Goal: Obtain resource: Obtain resource

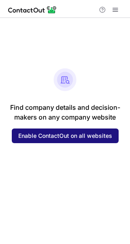
click at [79, 135] on span "Enable ContactOut on all websites" at bounding box center [65, 136] width 94 height 7
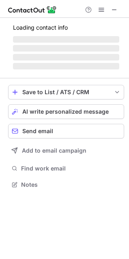
scroll to position [179, 129]
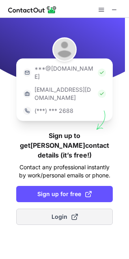
click at [66, 213] on span "Login" at bounding box center [65, 217] width 26 height 8
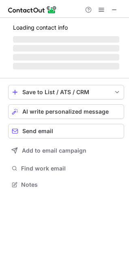
scroll to position [170, 129]
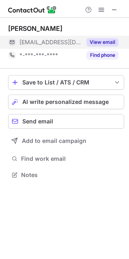
click at [107, 41] on button "View email" at bounding box center [103, 42] width 32 height 8
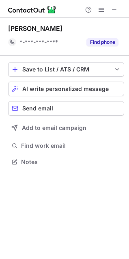
scroll to position [157, 129]
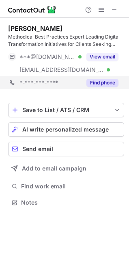
scroll to position [197, 129]
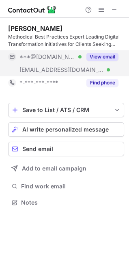
click at [106, 57] on button "View email" at bounding box center [103, 57] width 32 height 8
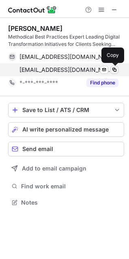
click at [114, 71] on span at bounding box center [114, 70] width 7 height 7
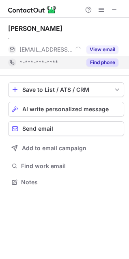
scroll to position [177, 129]
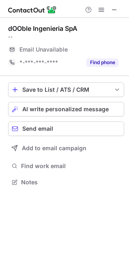
scroll to position [177, 129]
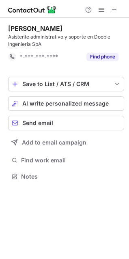
scroll to position [171, 129]
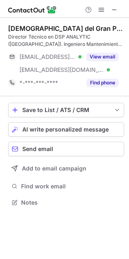
scroll to position [197, 129]
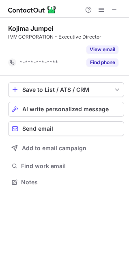
scroll to position [164, 129]
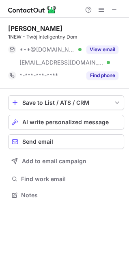
scroll to position [190, 129]
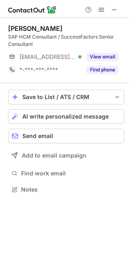
scroll to position [184, 129]
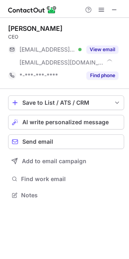
scroll to position [190, 129]
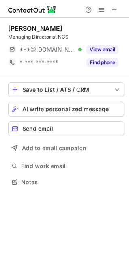
scroll to position [177, 129]
